Goal: Information Seeking & Learning: Learn about a topic

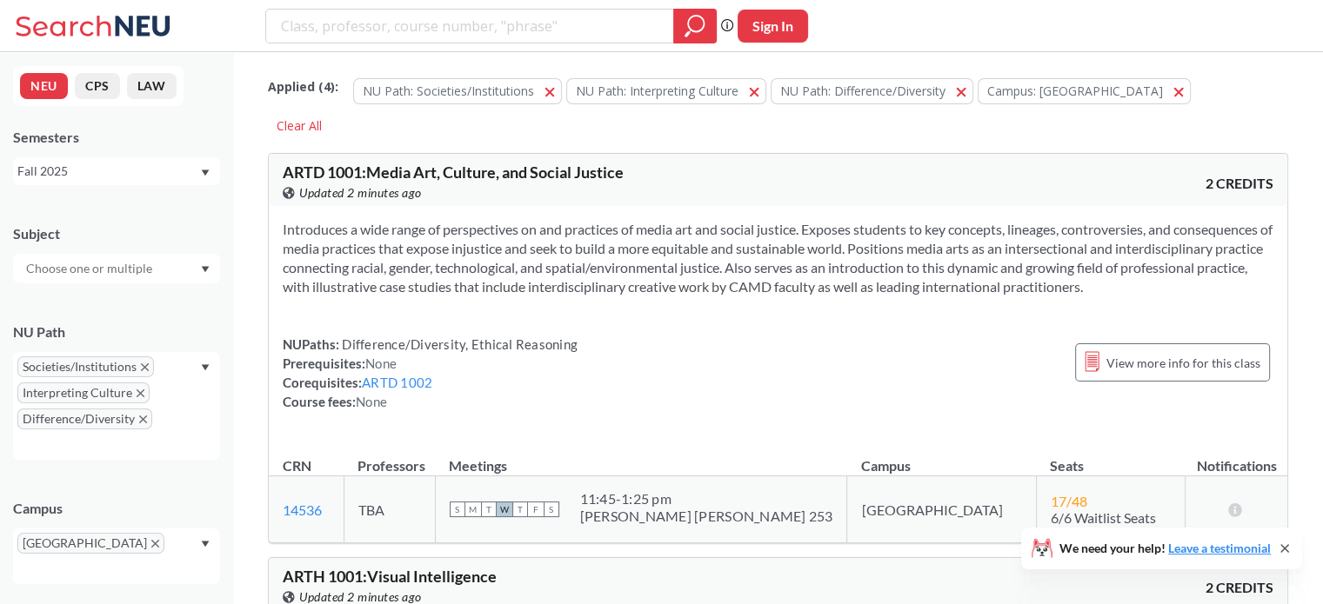
click at [141, 364] on icon "X to remove pill" at bounding box center [145, 367] width 8 height 8
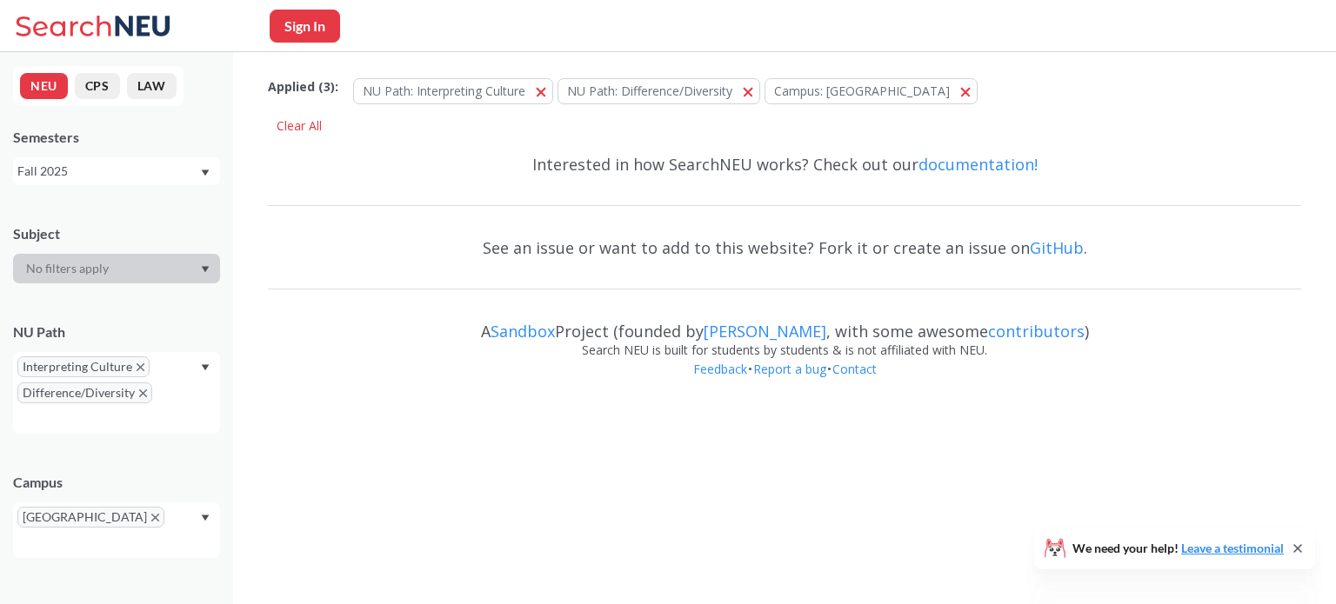
click at [140, 364] on icon "X to remove pill" at bounding box center [141, 367] width 8 height 8
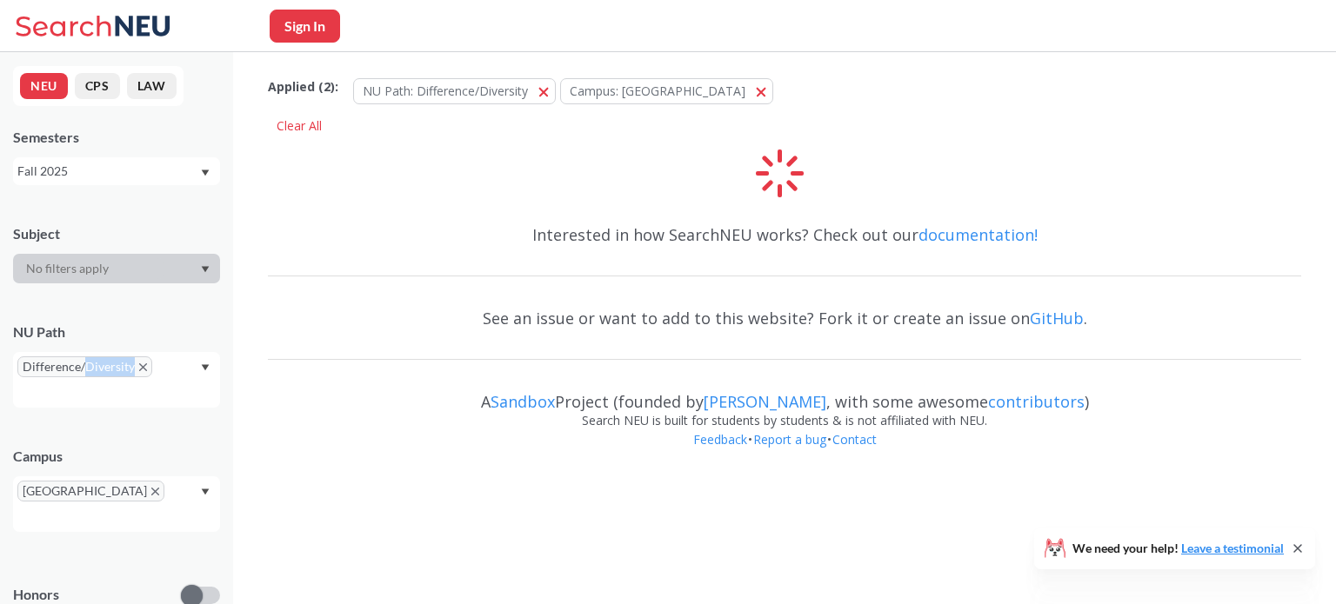
click at [140, 364] on icon "X to remove pill" at bounding box center [143, 367] width 8 height 8
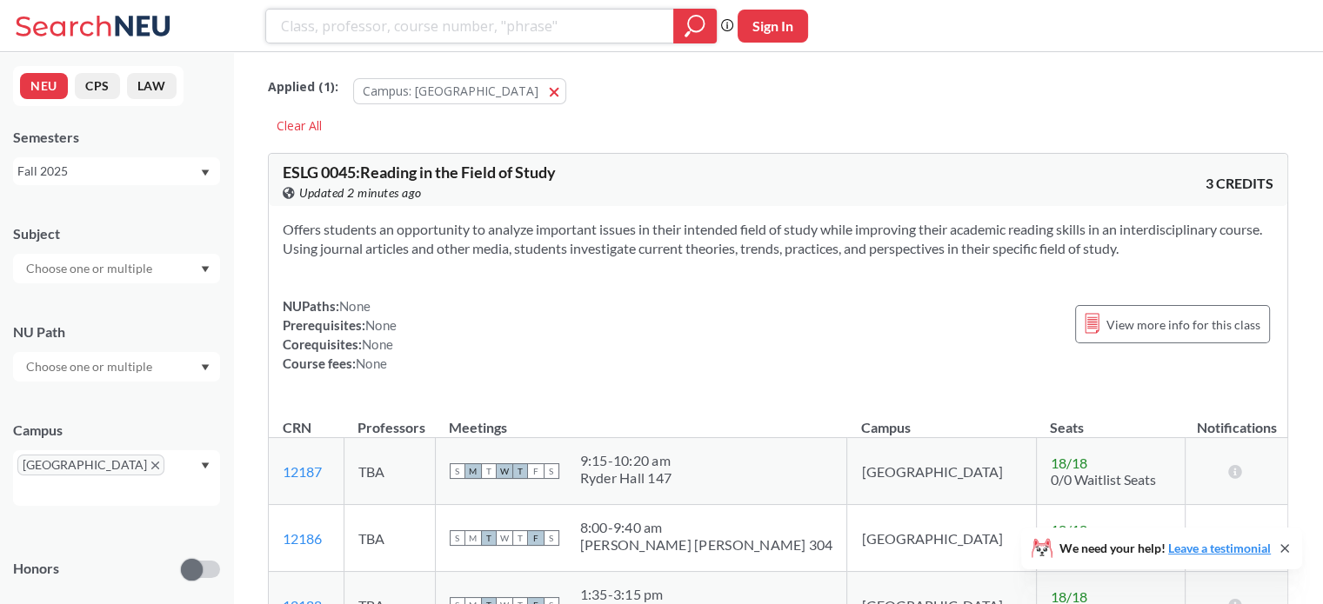
click at [710, 25] on div at bounding box center [694, 26] width 43 height 35
click at [138, 272] on input "text" at bounding box center [90, 268] width 146 height 21
click at [133, 215] on div "Subject" at bounding box center [116, 245] width 207 height 77
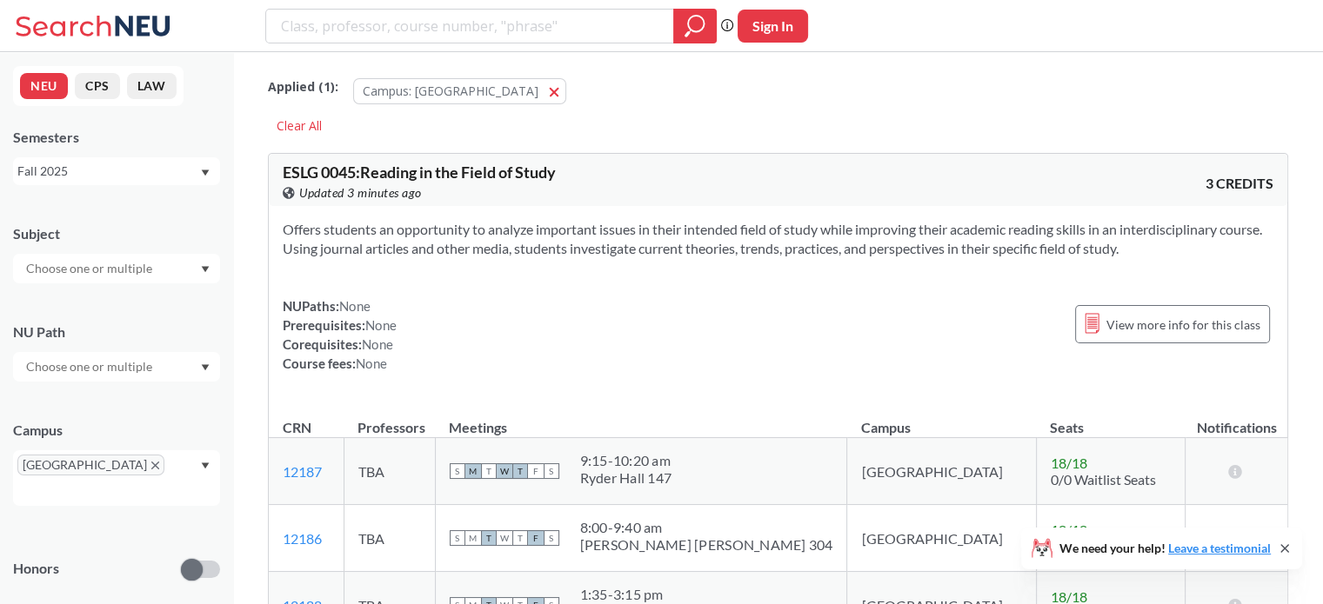
click at [110, 356] on input "text" at bounding box center [90, 366] width 146 height 21
click at [110, 316] on div "NU Path" at bounding box center [116, 343] width 207 height 77
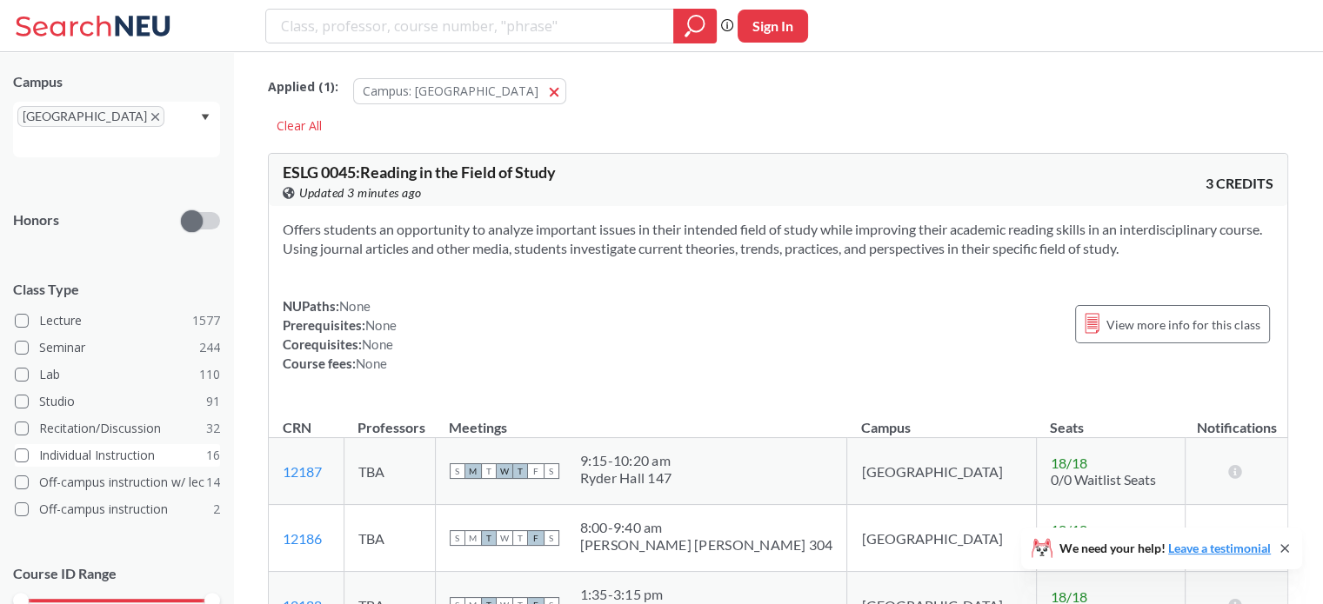
scroll to position [417, 0]
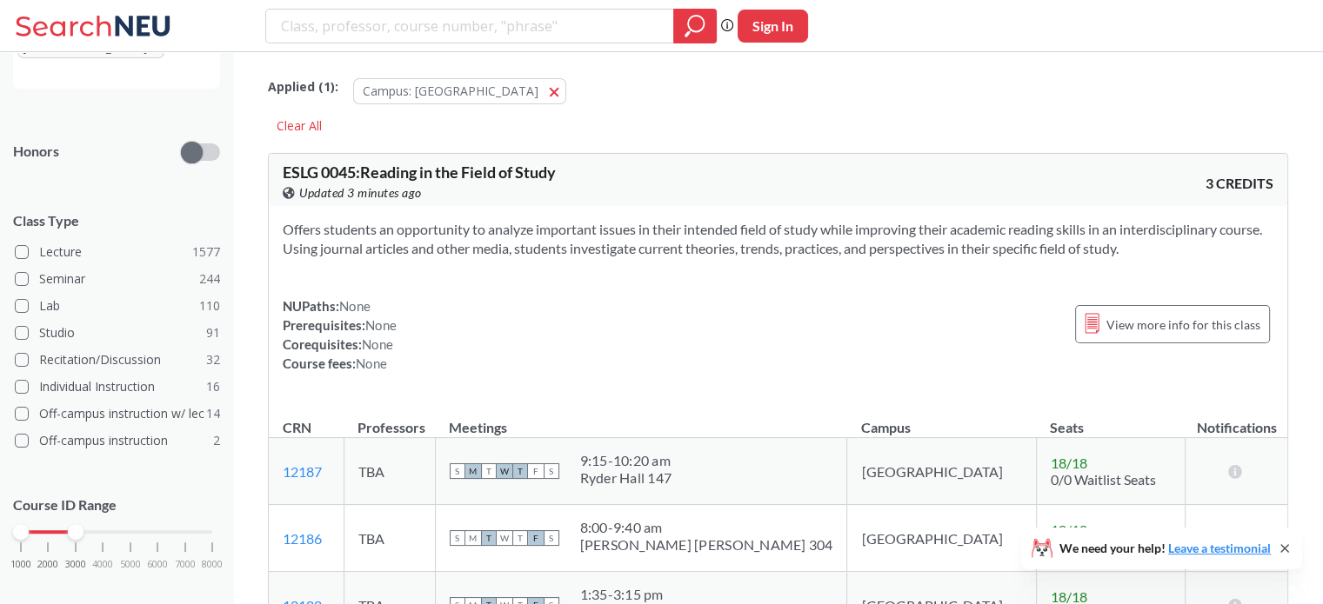
drag, startPoint x: 207, startPoint y: 512, endPoint x: 62, endPoint y: 496, distance: 146.0
click at [62, 496] on div "Course ID Range 1000 2000 3000 4000 5000 6000 7000 8000" at bounding box center [116, 541] width 207 height 126
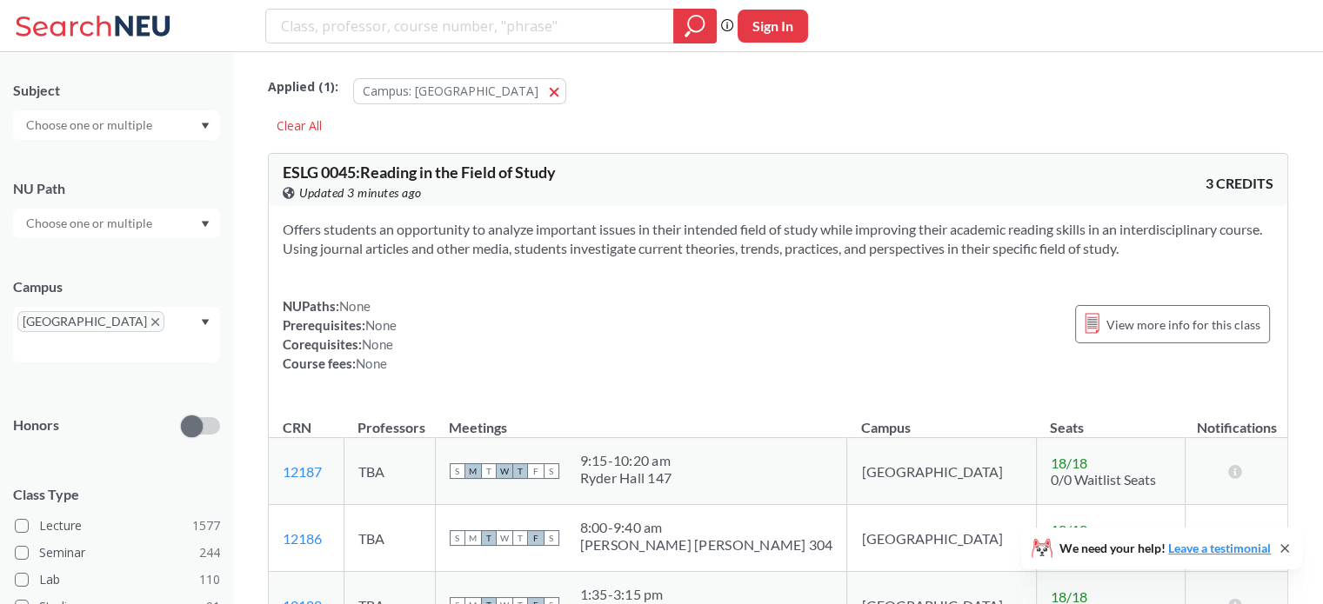
scroll to position [0, 0]
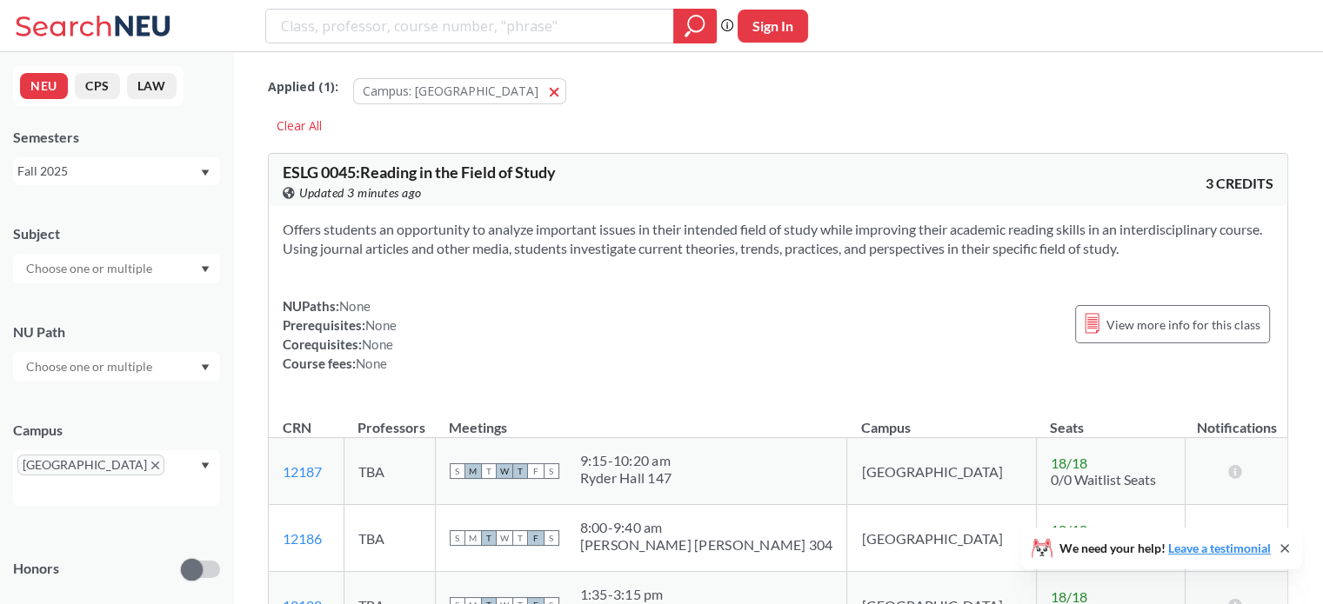
click at [104, 258] on input "text" at bounding box center [90, 268] width 146 height 21
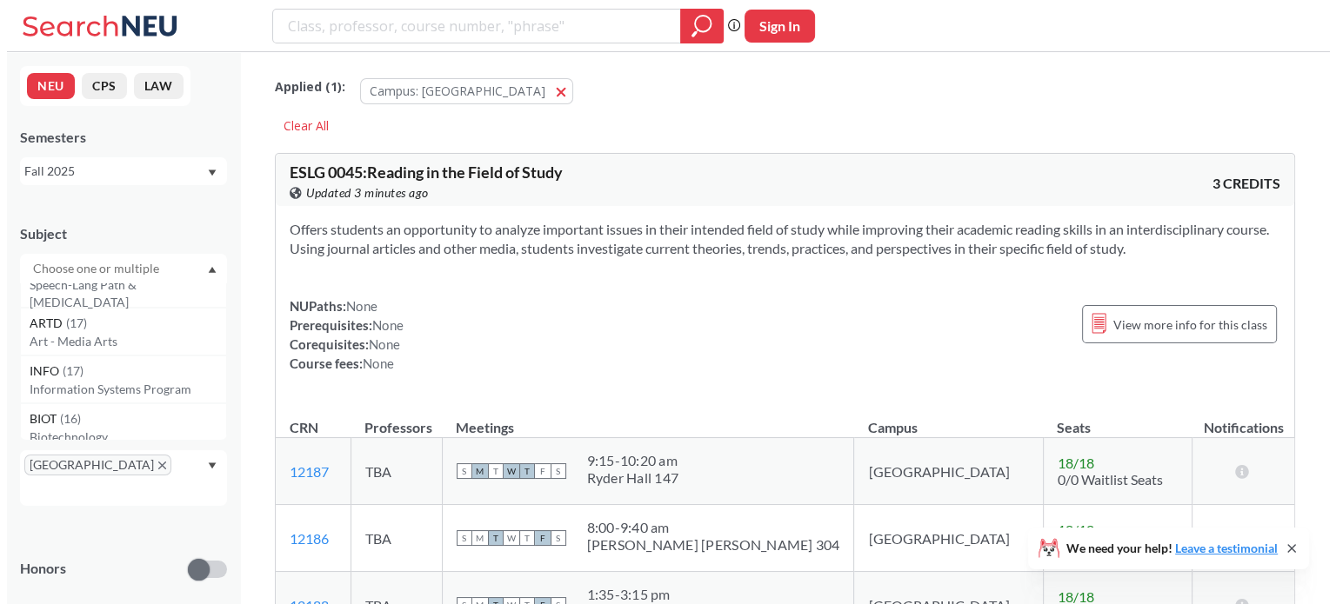
scroll to position [1791, 0]
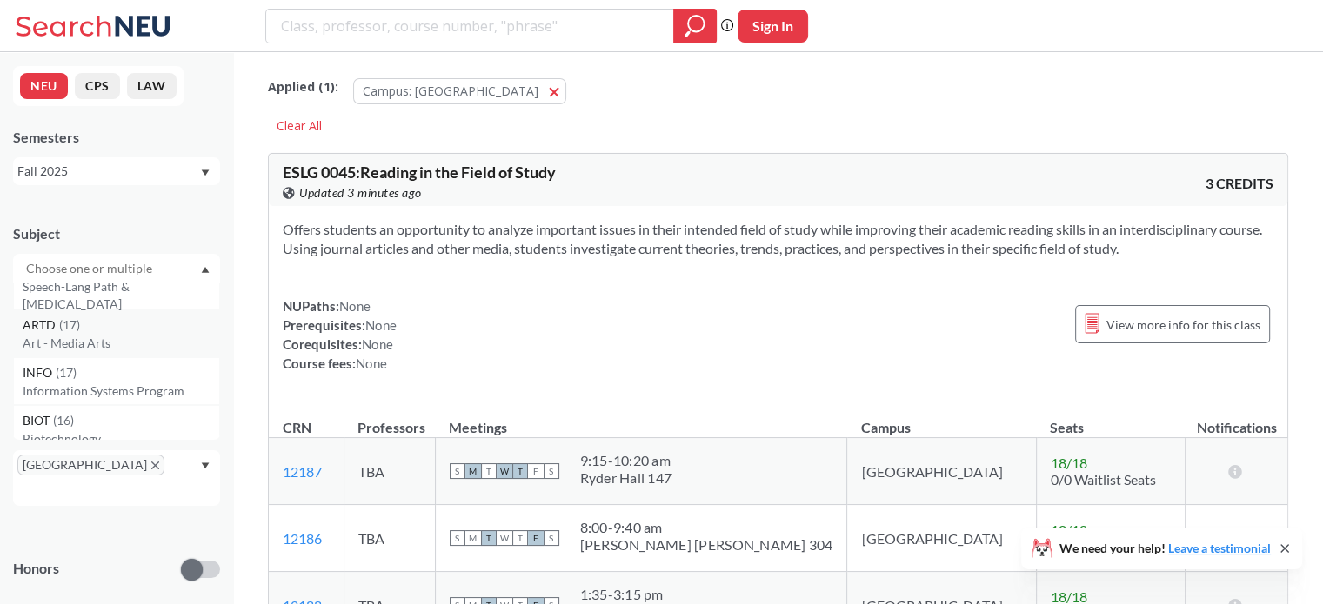
click at [116, 335] on p "Art - Media Arts" at bounding box center [121, 343] width 197 height 17
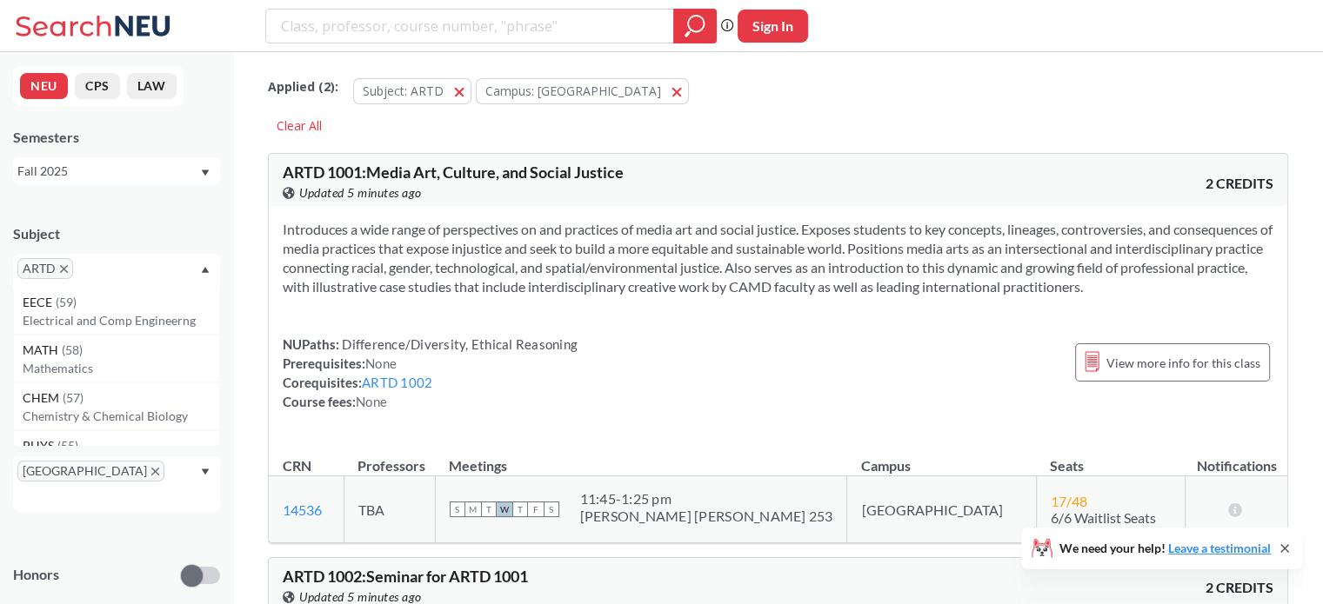
click at [365, 25] on input "search" at bounding box center [470, 26] width 382 height 30
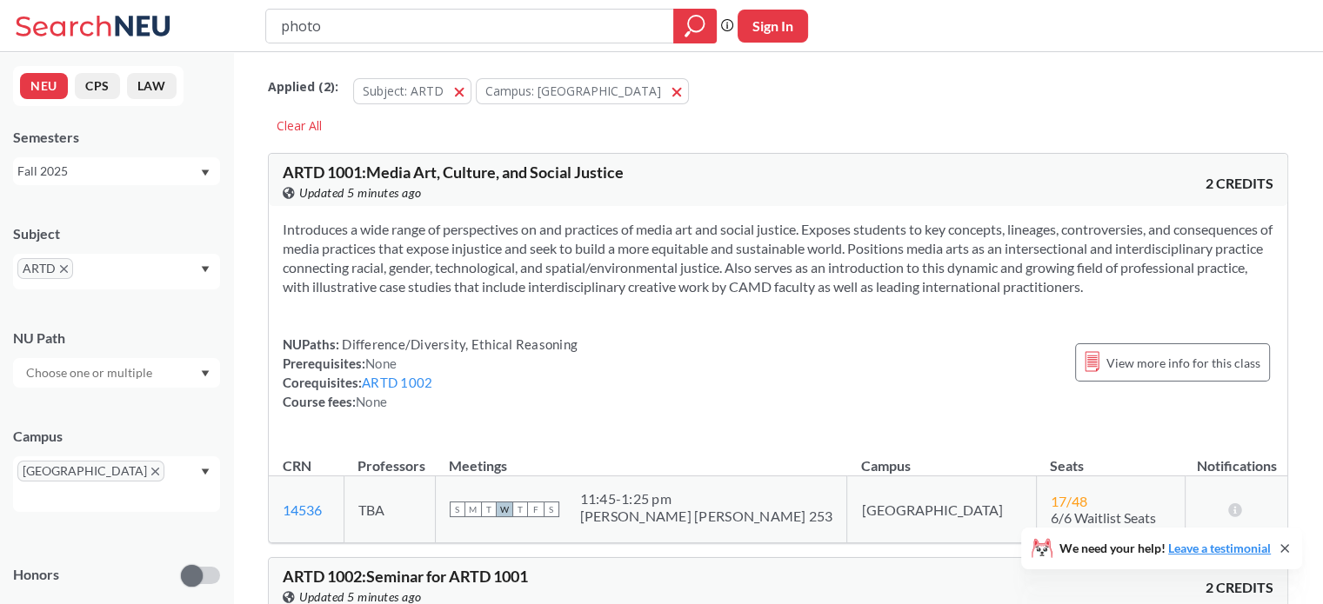
type input "photo"
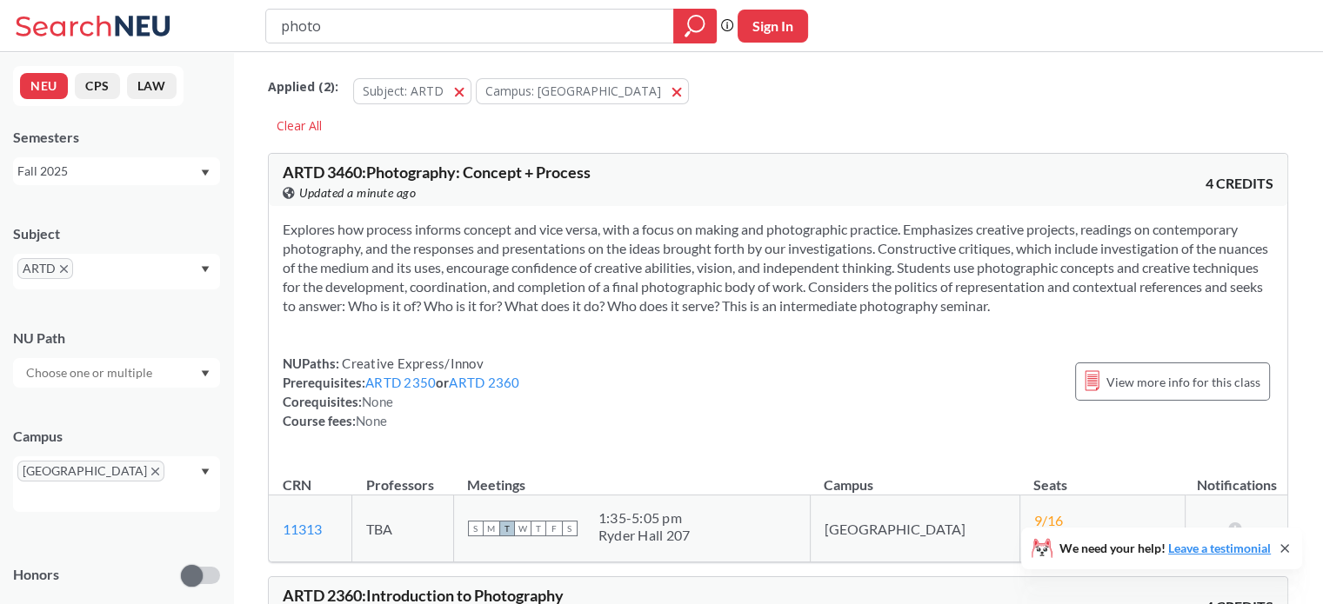
click at [205, 277] on div "ARTD" at bounding box center [116, 272] width 207 height 36
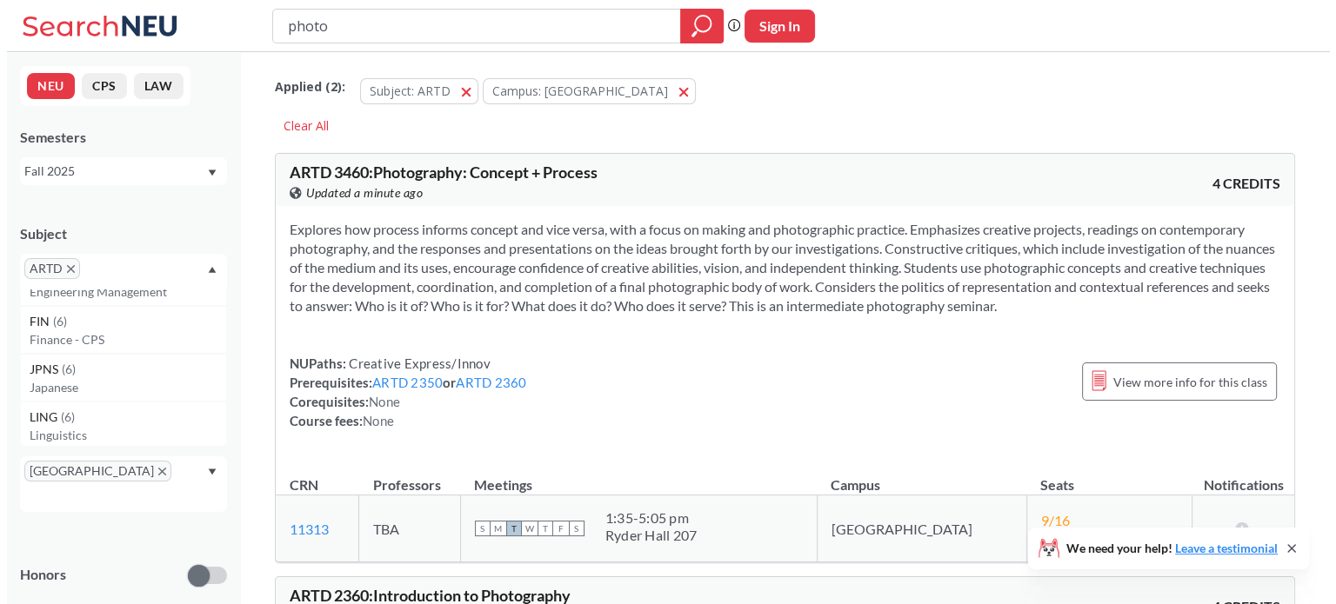
scroll to position [4053, 0]
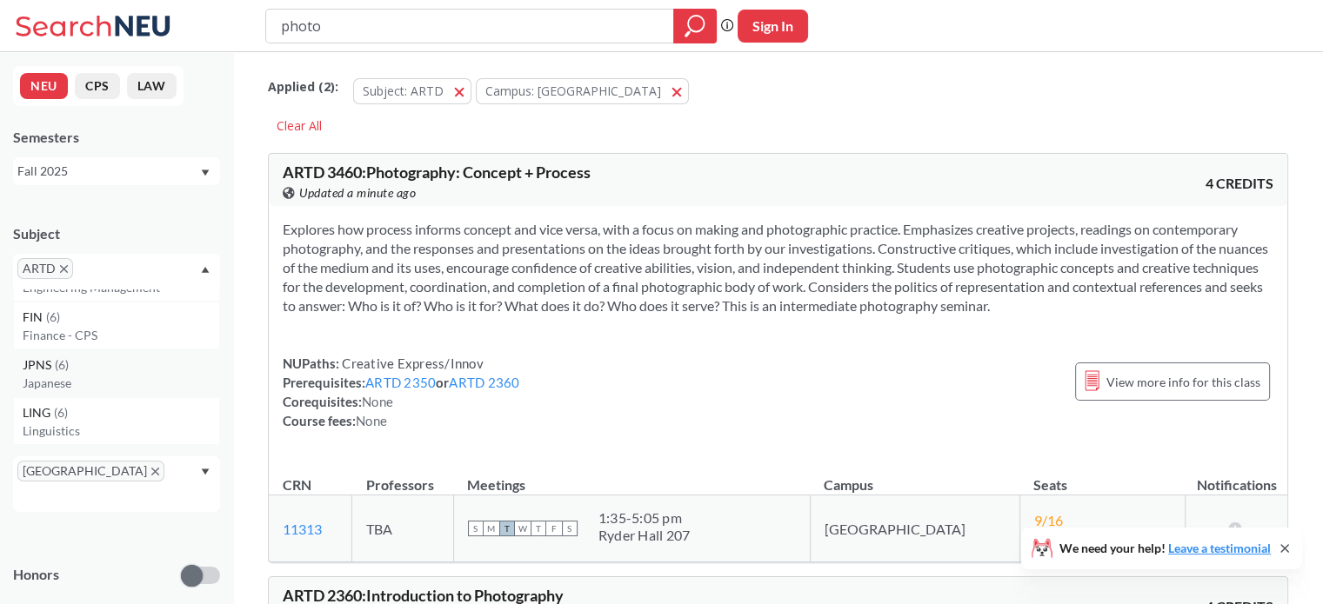
click at [110, 375] on p "Japanese" at bounding box center [121, 383] width 197 height 17
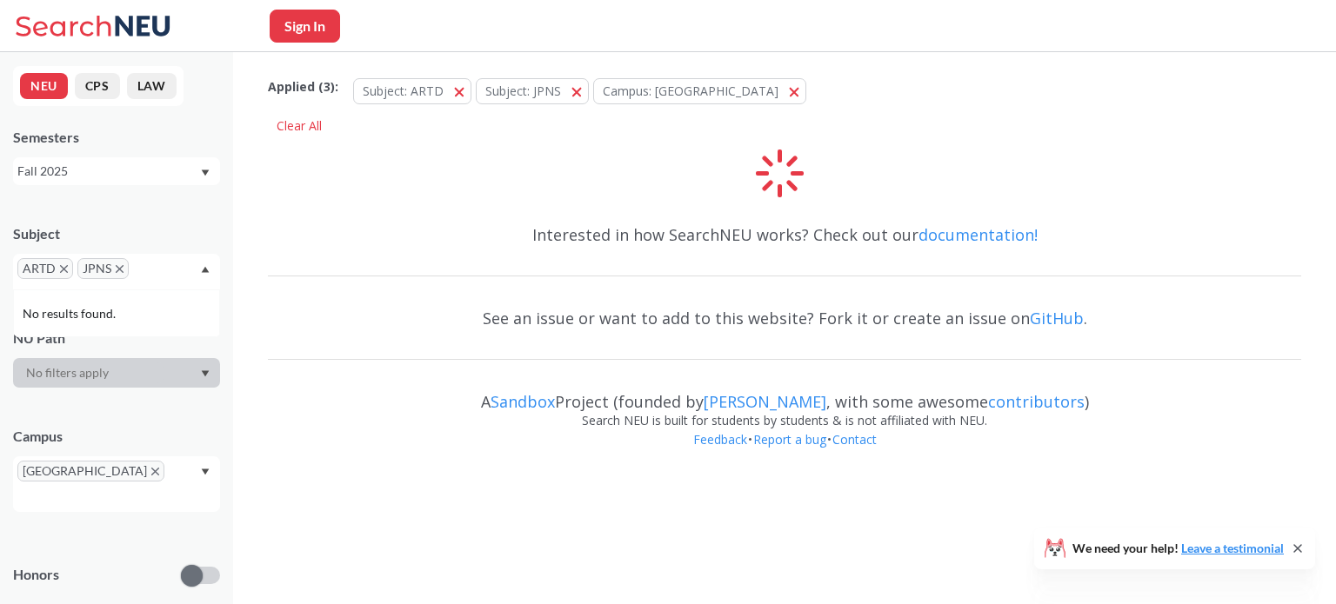
click at [63, 265] on icon "X to remove pill" at bounding box center [64, 269] width 8 height 8
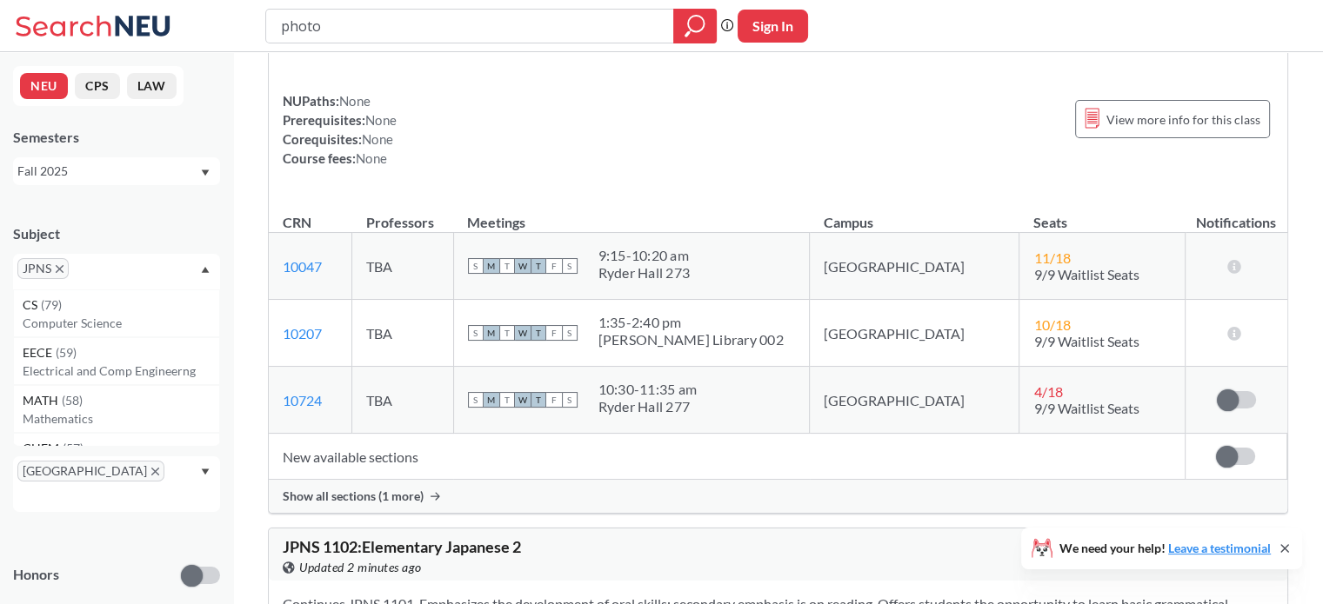
scroll to position [210, 0]
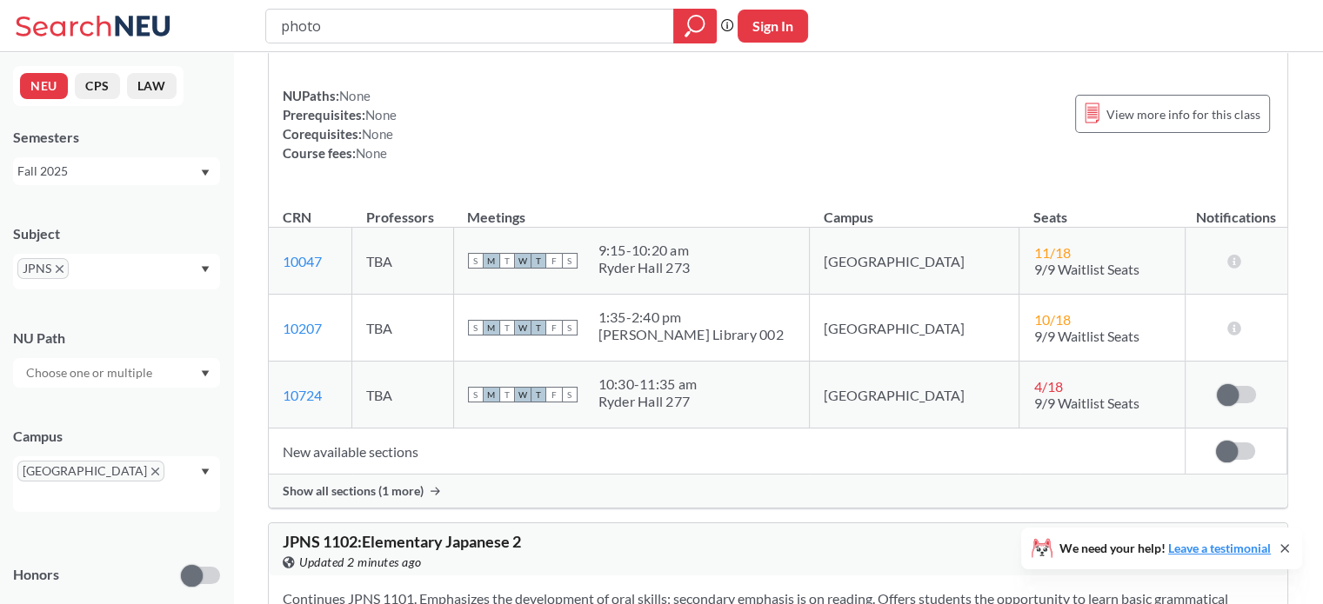
click at [1216, 449] on span at bounding box center [1227, 452] width 22 height 22
click at [1216, 443] on input "checkbox" at bounding box center [1216, 443] width 0 height 0
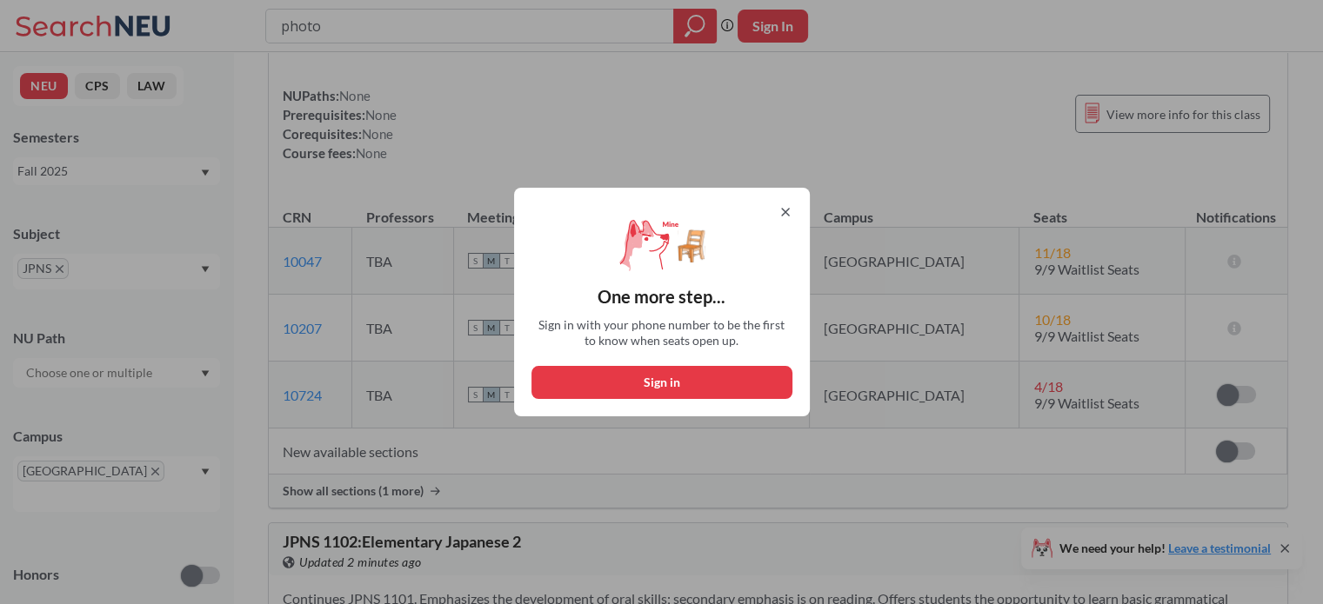
click at [799, 210] on div "One more step... Sign in with your phone number to be the first to know when se…" at bounding box center [662, 302] width 296 height 229
drag, startPoint x: 793, startPoint y: 209, endPoint x: 644, endPoint y: 473, distance: 303.3
click at [644, 473] on div "One more step... Sign in with your phone number to be the first to know when se…" at bounding box center [661, 302] width 1323 height 604
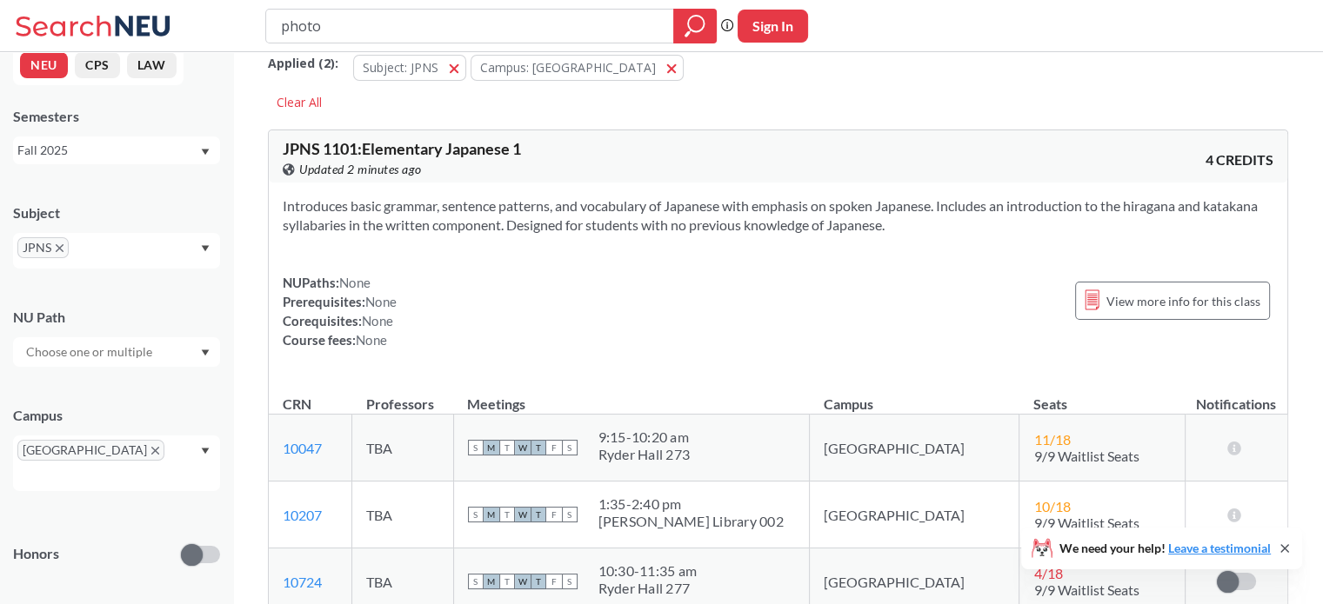
scroll to position [21, 0]
click at [57, 242] on span "JPNS" at bounding box center [42, 247] width 51 height 21
click at [197, 246] on div "JPNS" at bounding box center [116, 251] width 207 height 36
click at [58, 244] on icon "X to remove pill" at bounding box center [60, 248] width 8 height 8
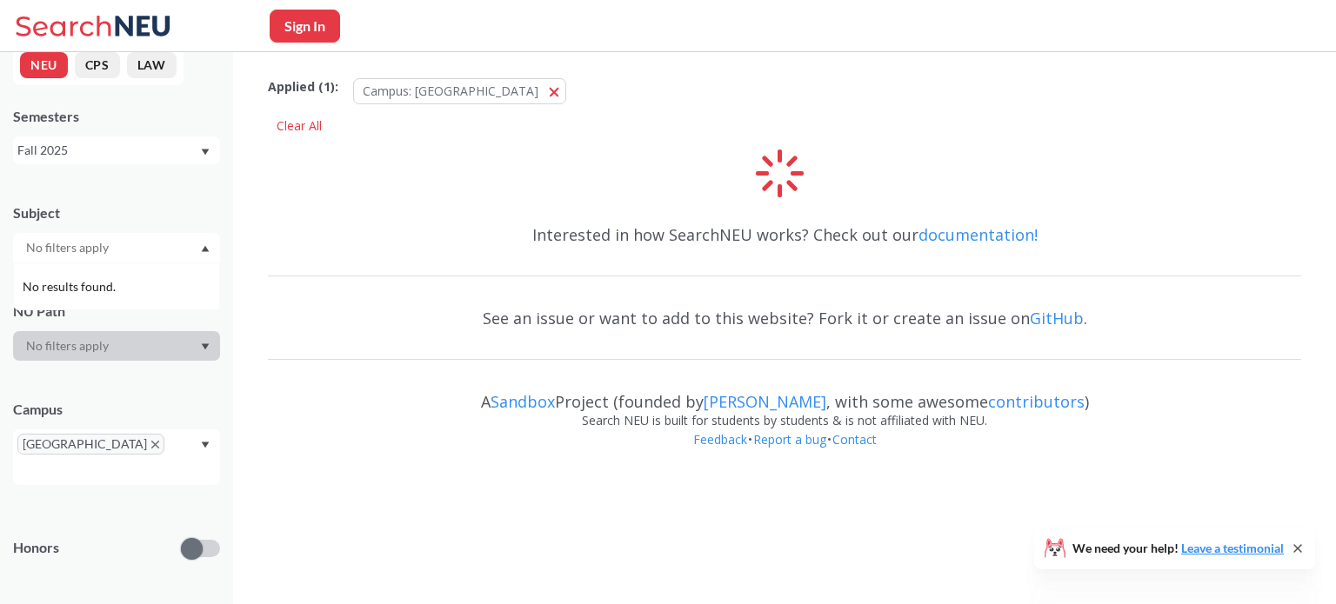
click at [199, 250] on div at bounding box center [116, 248] width 207 height 30
click at [205, 249] on icon "Dropdown arrow" at bounding box center [206, 249] width 8 height 6
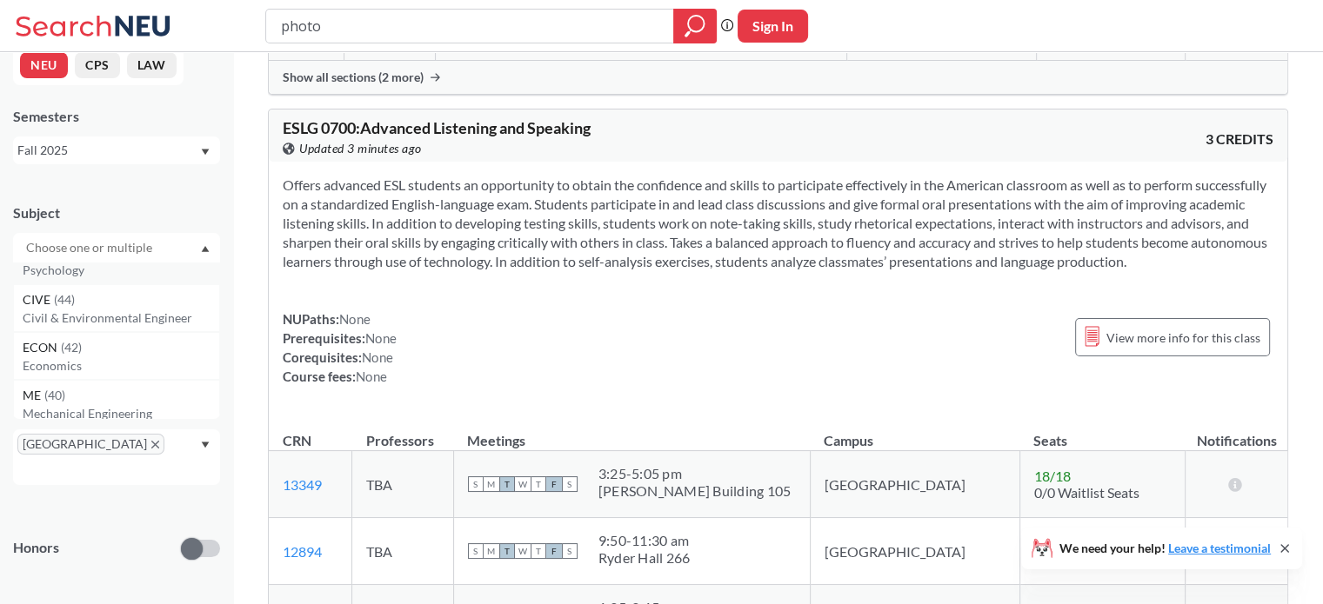
scroll to position [410, 0]
click at [102, 310] on p "Civil & Environmental Engineer" at bounding box center [121, 316] width 197 height 17
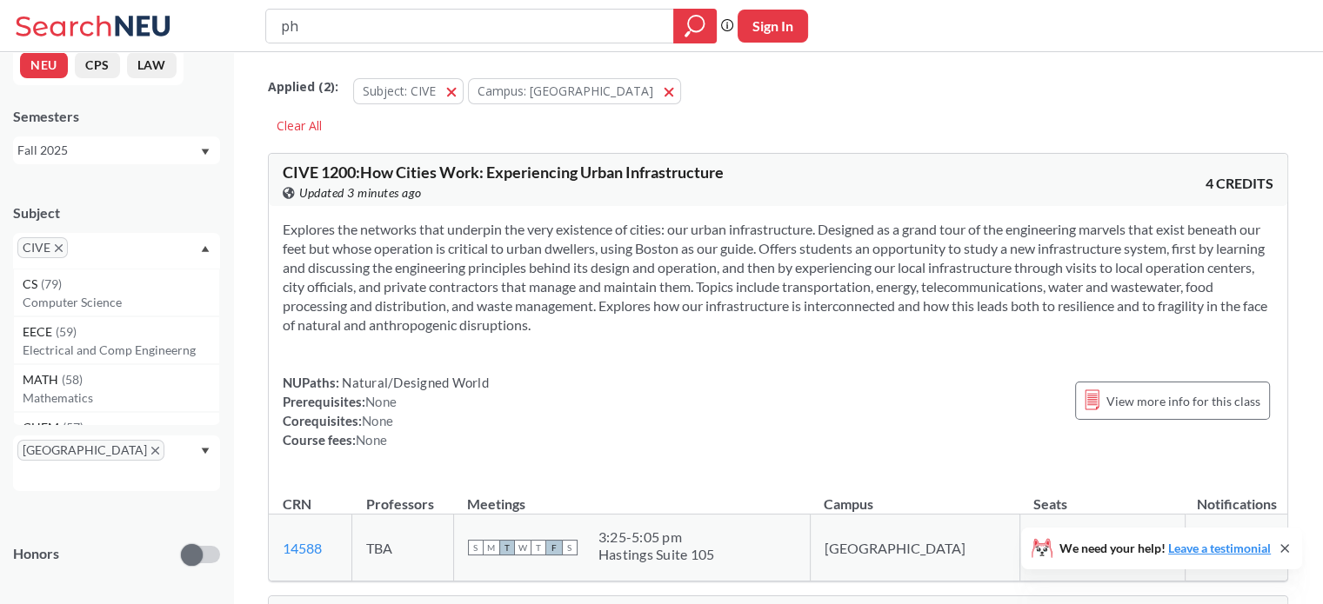
type input "p"
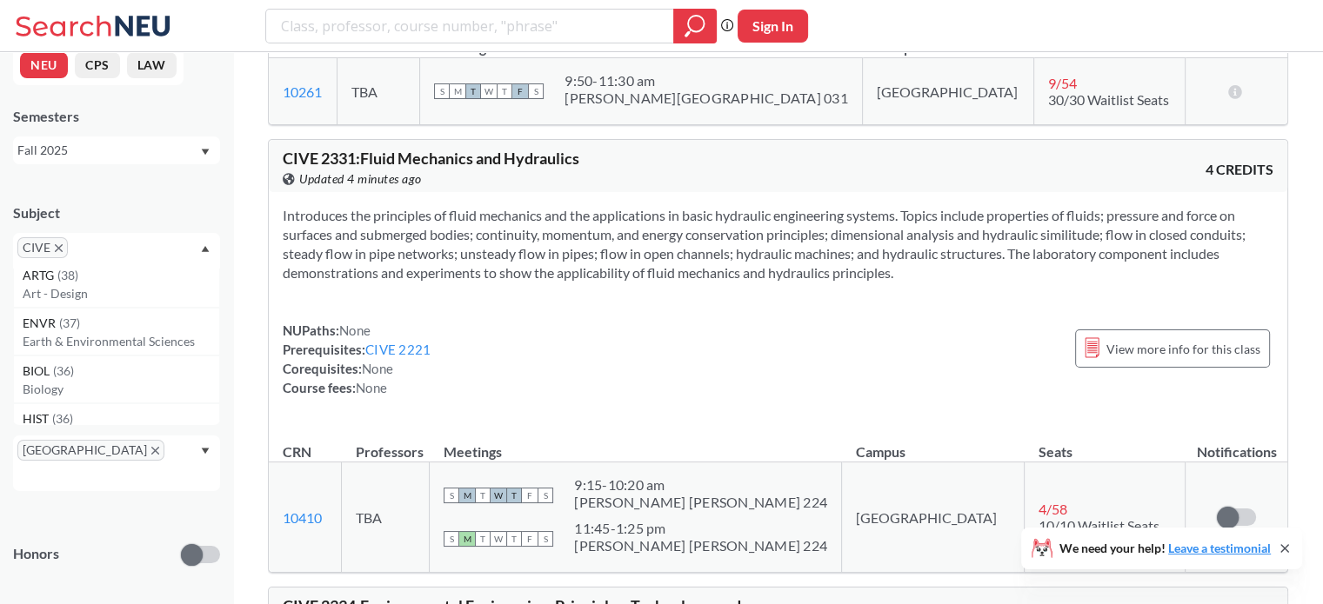
scroll to position [602, 0]
click at [125, 314] on p "Earth & Environmental Sciences" at bounding box center [121, 322] width 197 height 17
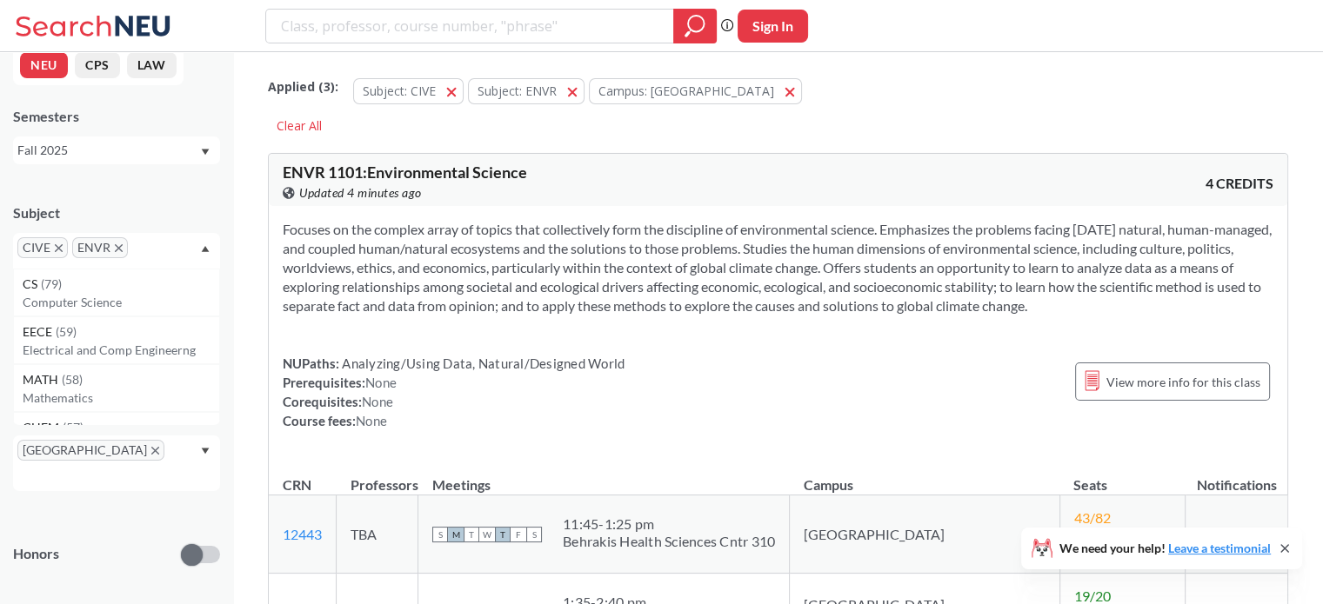
click at [55, 247] on icon "X to remove pill" at bounding box center [59, 248] width 8 height 8
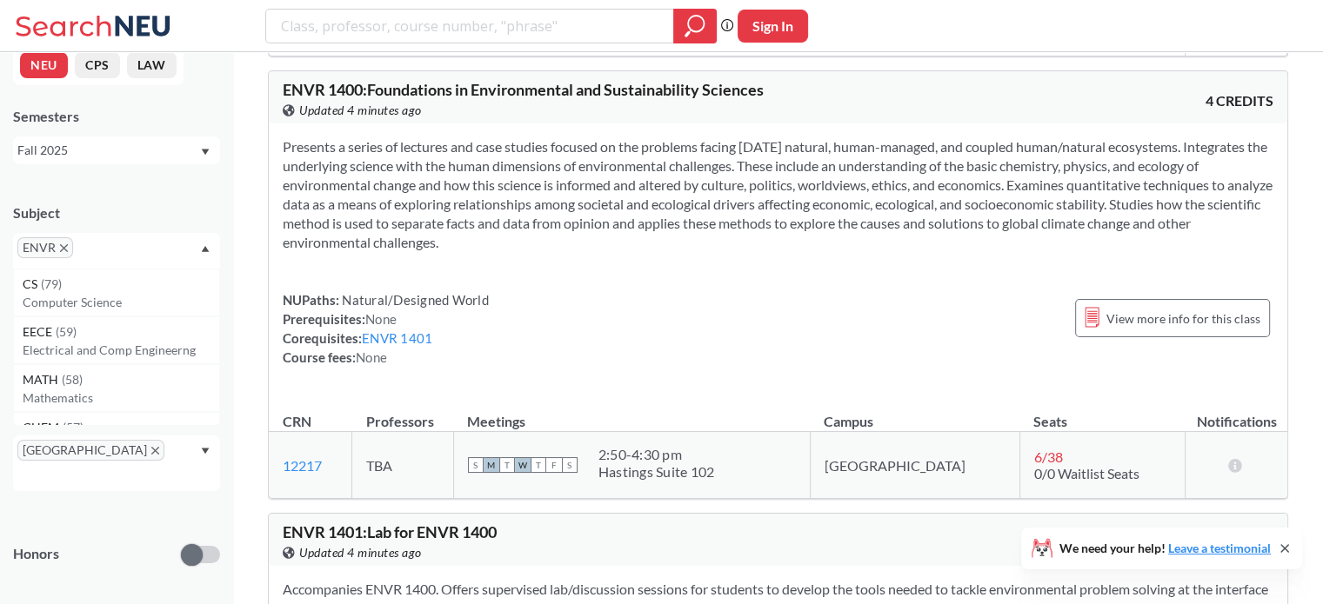
scroll to position [1906, 0]
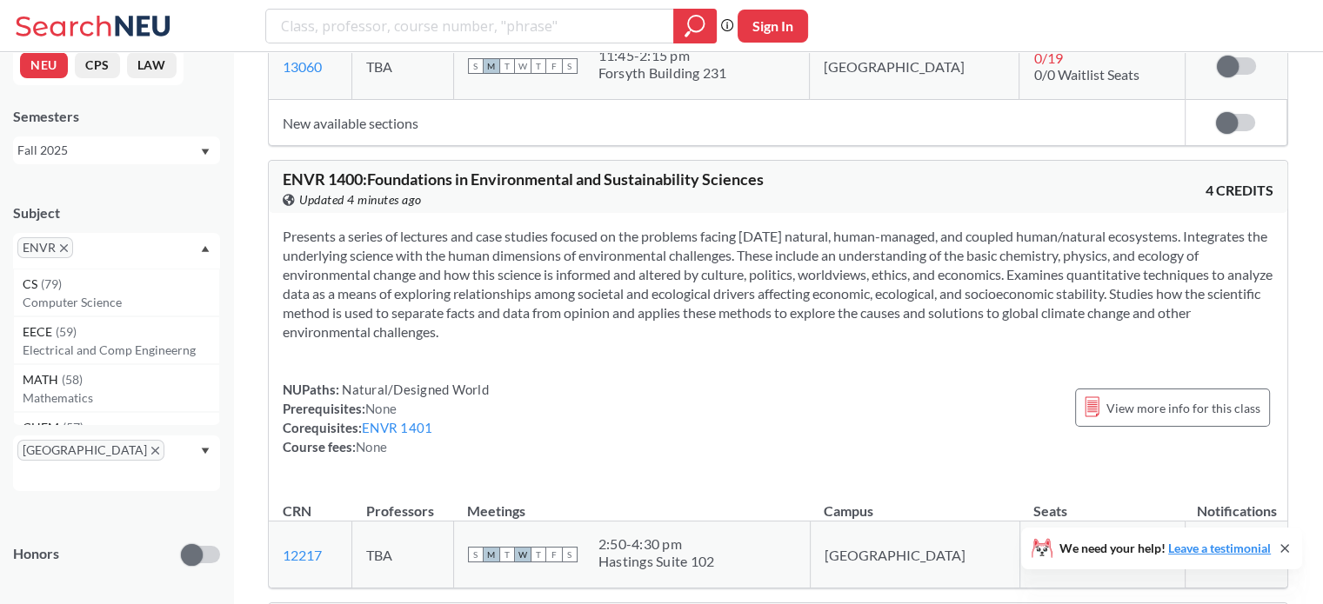
click at [115, 23] on icon at bounding box center [96, 26] width 162 height 35
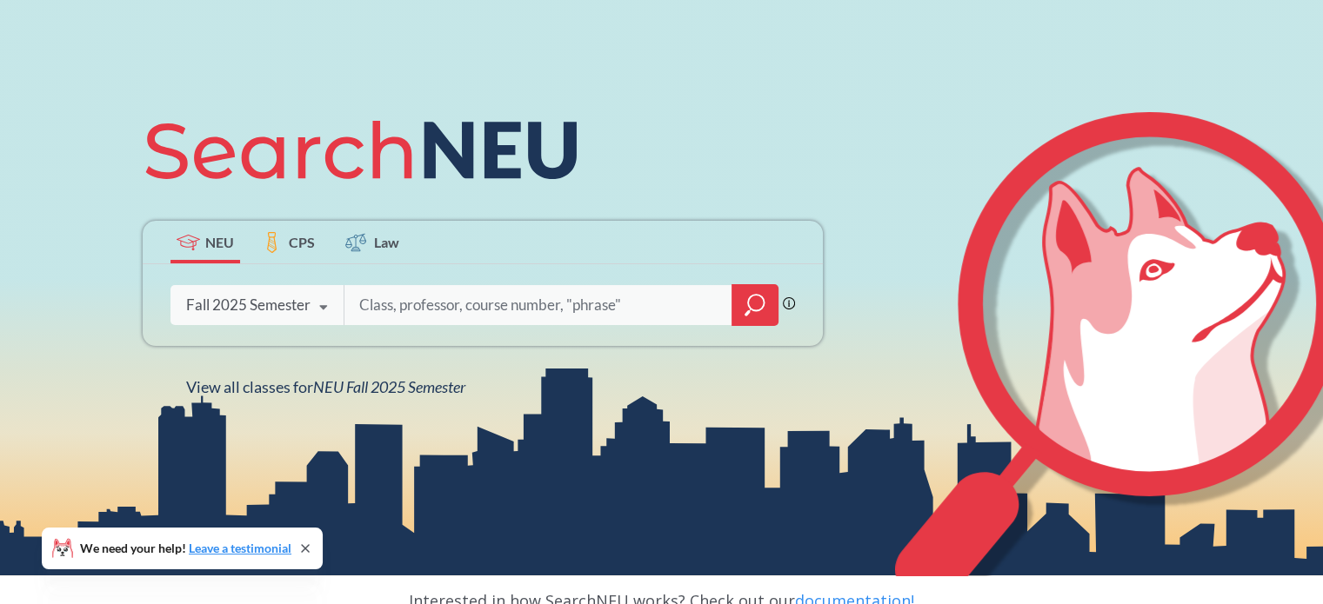
scroll to position [132, 0]
click at [456, 314] on input "search" at bounding box center [538, 305] width 362 height 37
type input "d"
type input "graphic design"
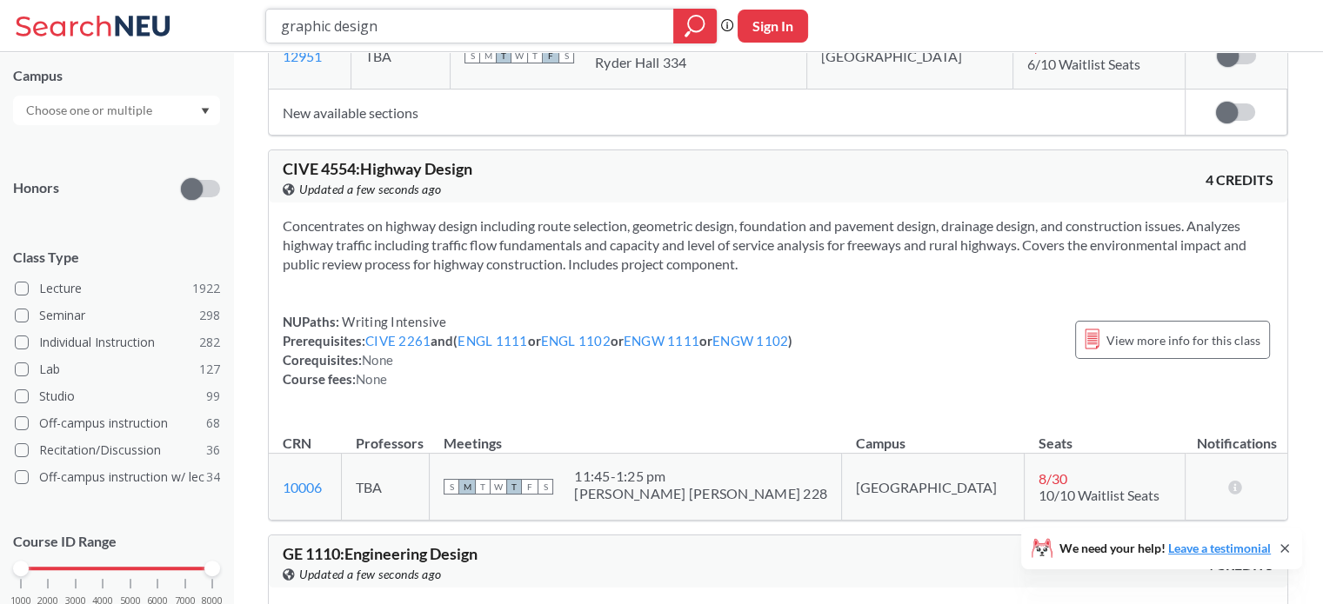
scroll to position [412, 0]
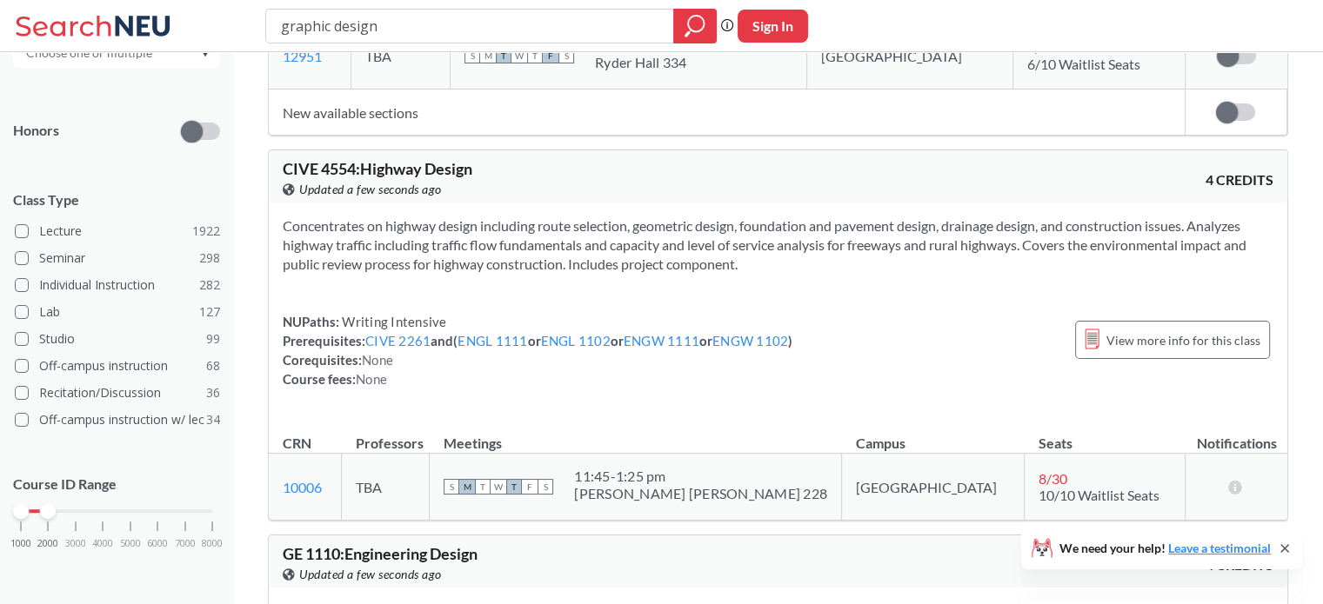
drag, startPoint x: 216, startPoint y: 514, endPoint x: 52, endPoint y: 512, distance: 163.5
click at [52, 512] on div at bounding box center [48, 511] width 16 height 16
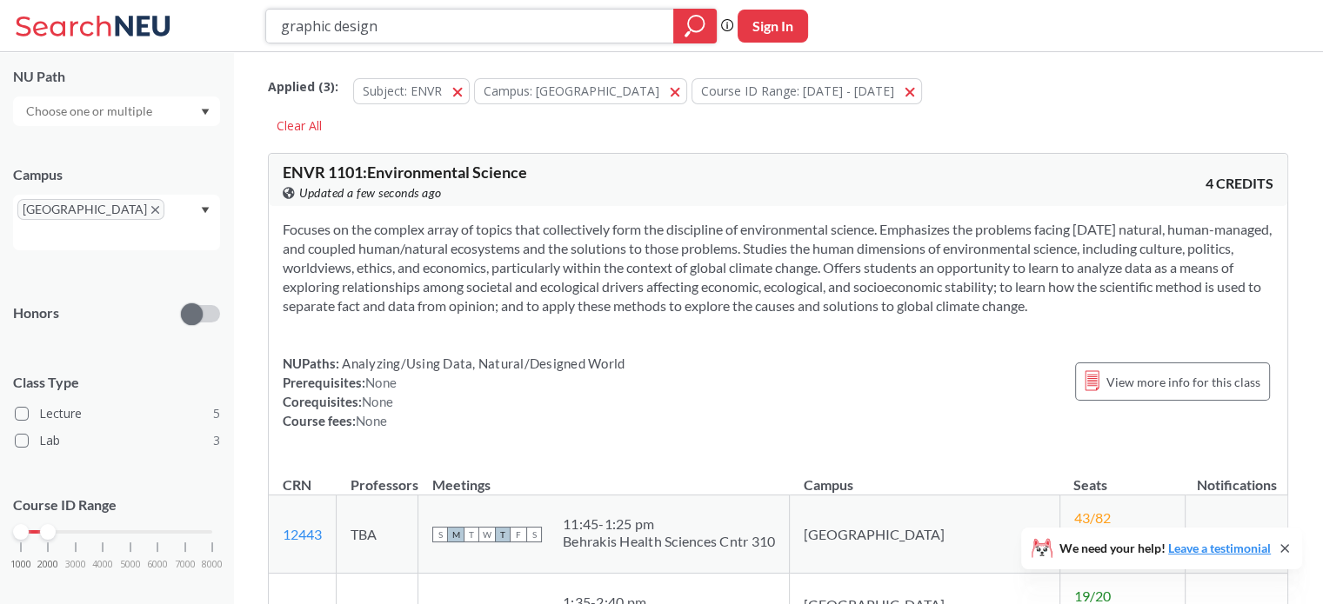
click at [675, 21] on div at bounding box center [694, 26] width 43 height 35
click at [452, 80] on button "Subject: ENVR ENVR" at bounding box center [411, 91] width 117 height 26
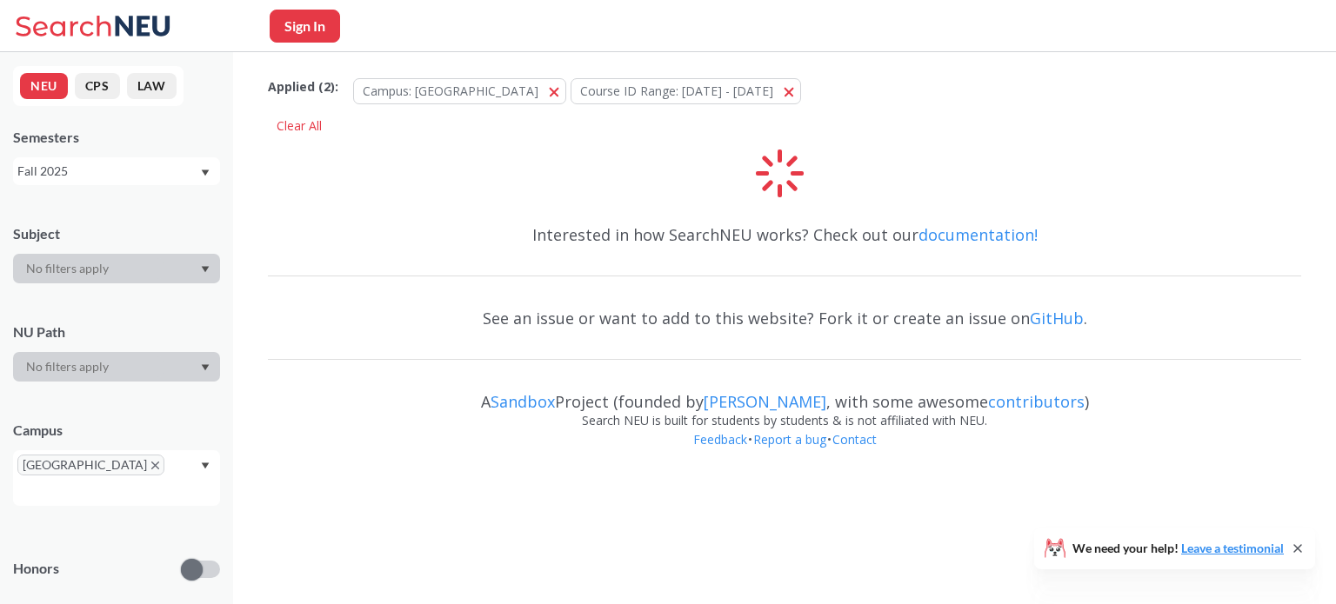
click at [190, 274] on div at bounding box center [116, 269] width 207 height 30
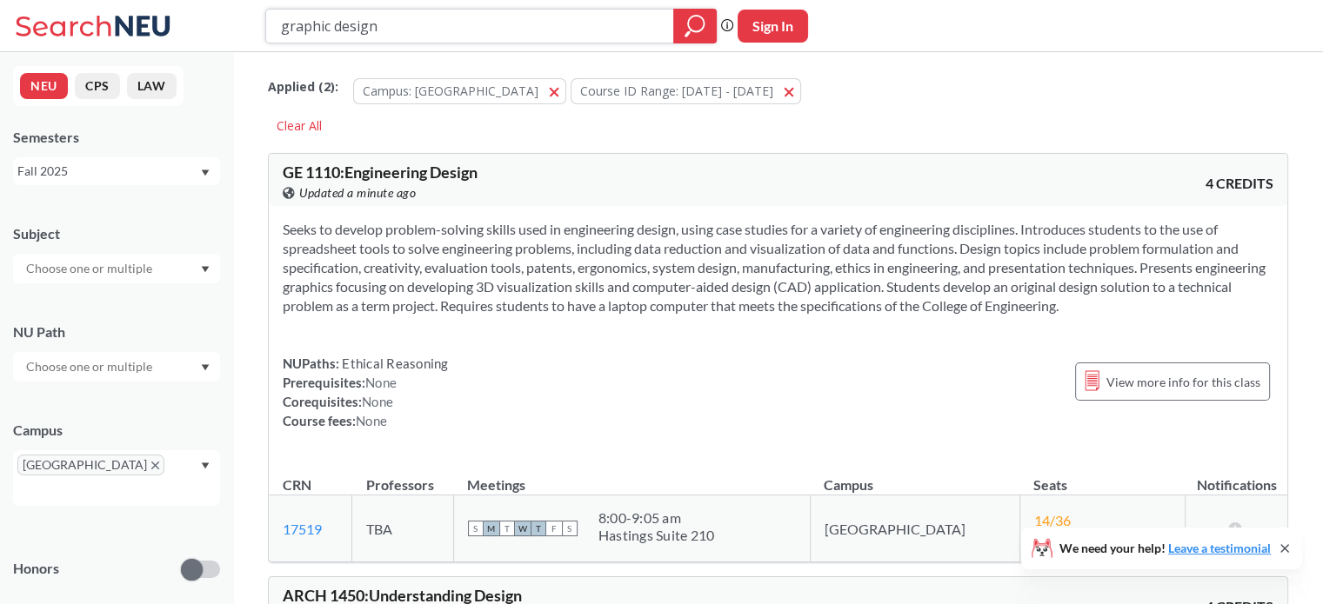
click at [679, 27] on div at bounding box center [694, 26] width 43 height 35
click at [696, 30] on icon "magnifying glass" at bounding box center [696, 24] width 16 height 16
click at [191, 268] on div at bounding box center [116, 269] width 207 height 30
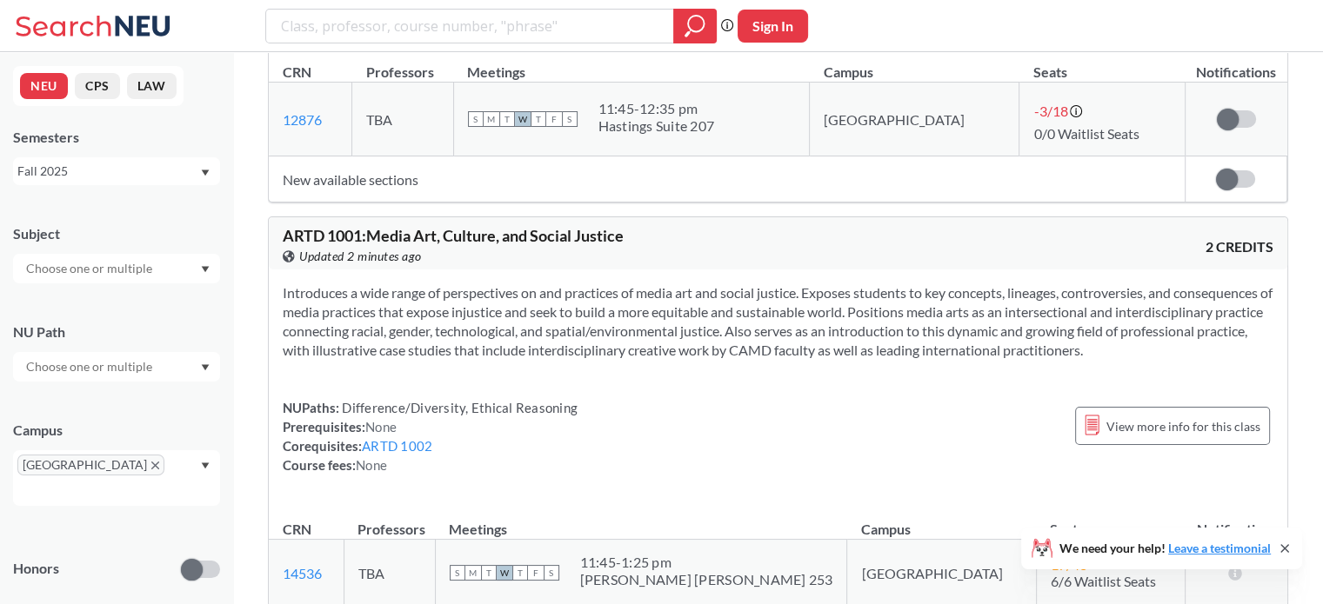
scroll to position [15501, 0]
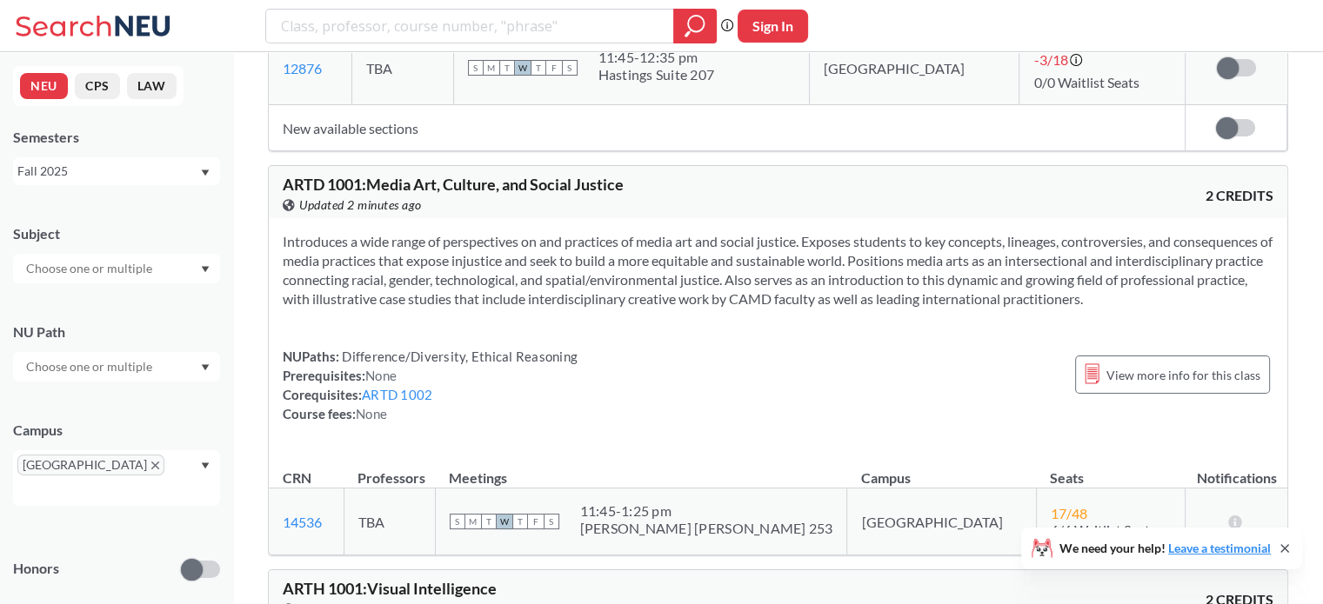
click at [125, 265] on input "text" at bounding box center [90, 268] width 146 height 21
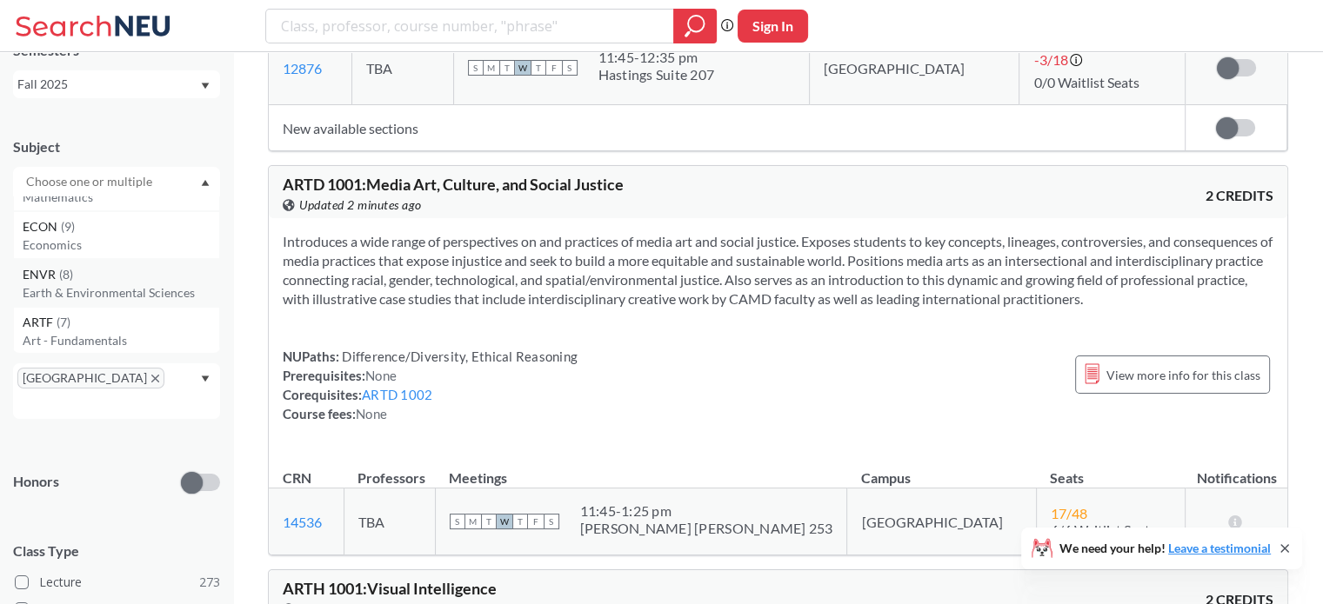
scroll to position [87, 0]
click at [103, 296] on p "Earth & Environmental Sciences" at bounding box center [121, 292] width 197 height 17
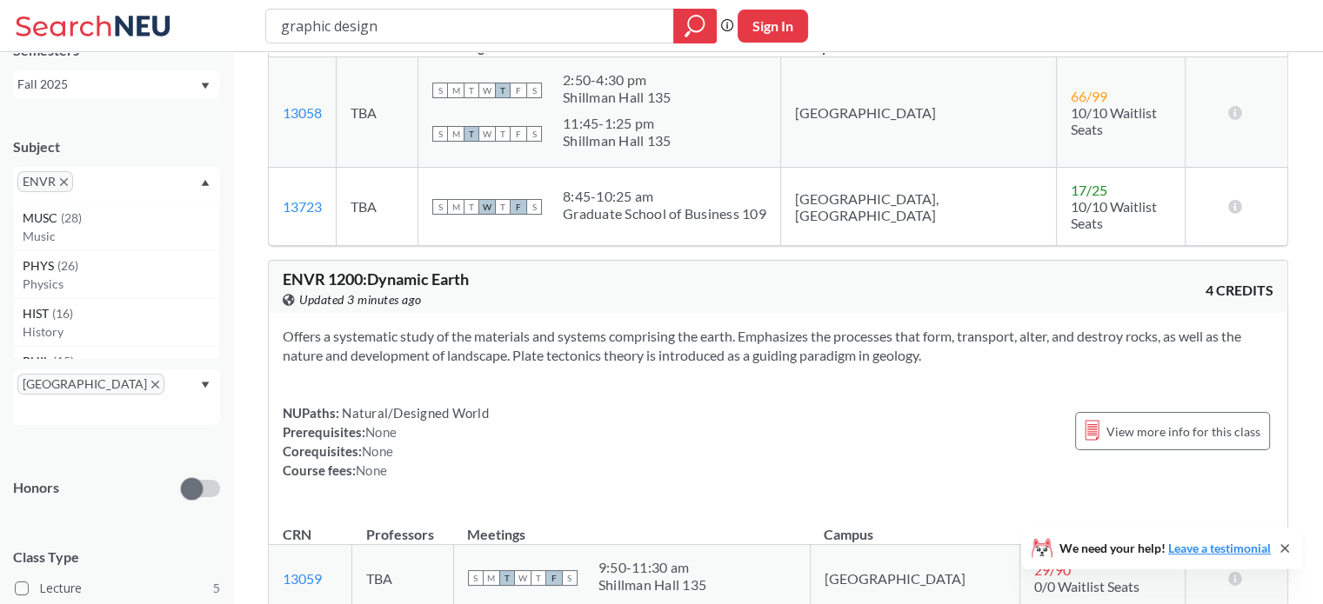
scroll to position [896, 0]
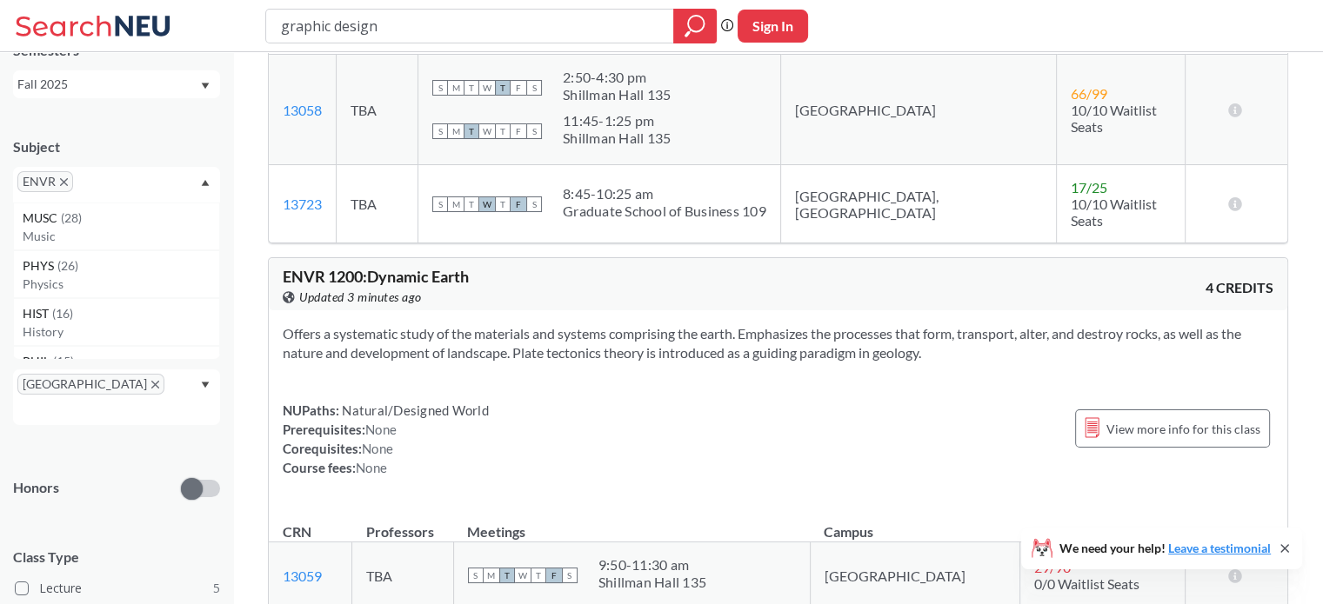
click at [63, 179] on icon "X to remove pill" at bounding box center [64, 182] width 8 height 8
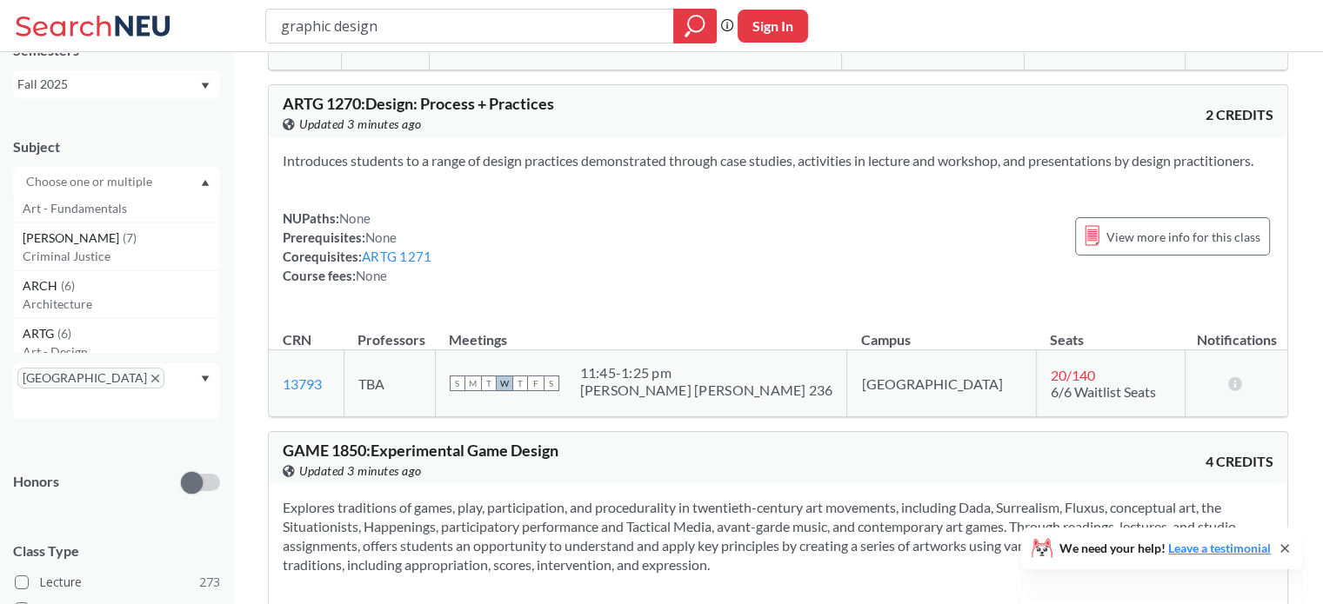
scroll to position [451, 0]
click at [104, 249] on p "Art - Fundamentals" at bounding box center [121, 257] width 197 height 17
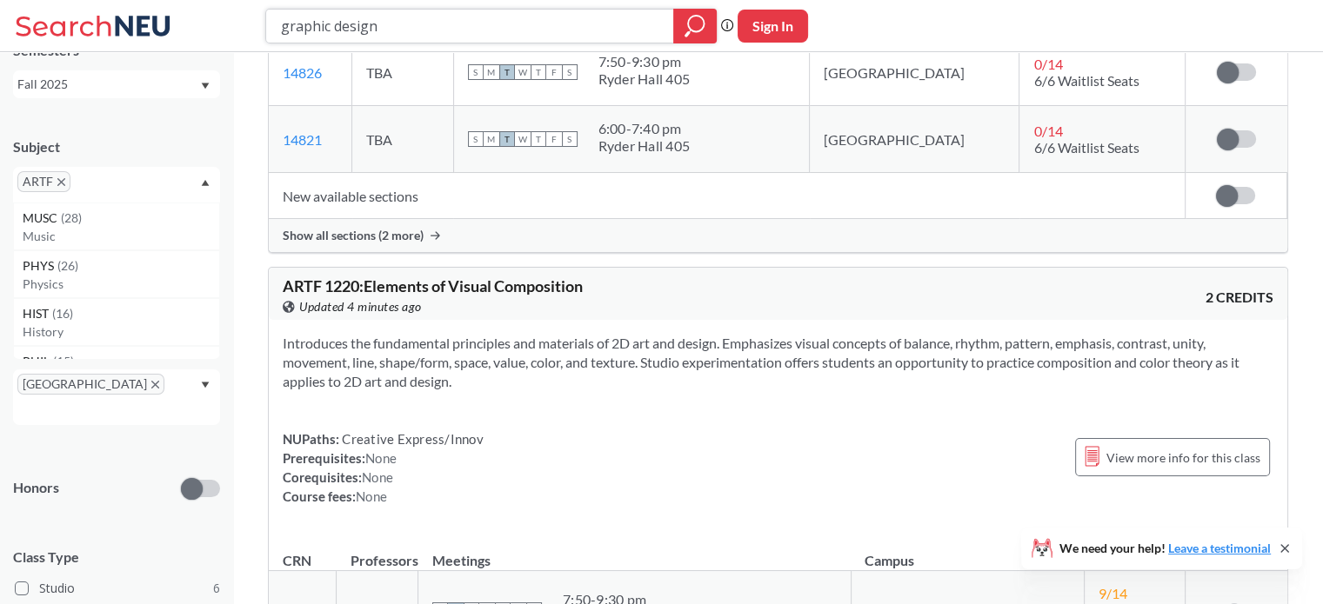
scroll to position [2208, 0]
